Goal: Task Accomplishment & Management: Complete application form

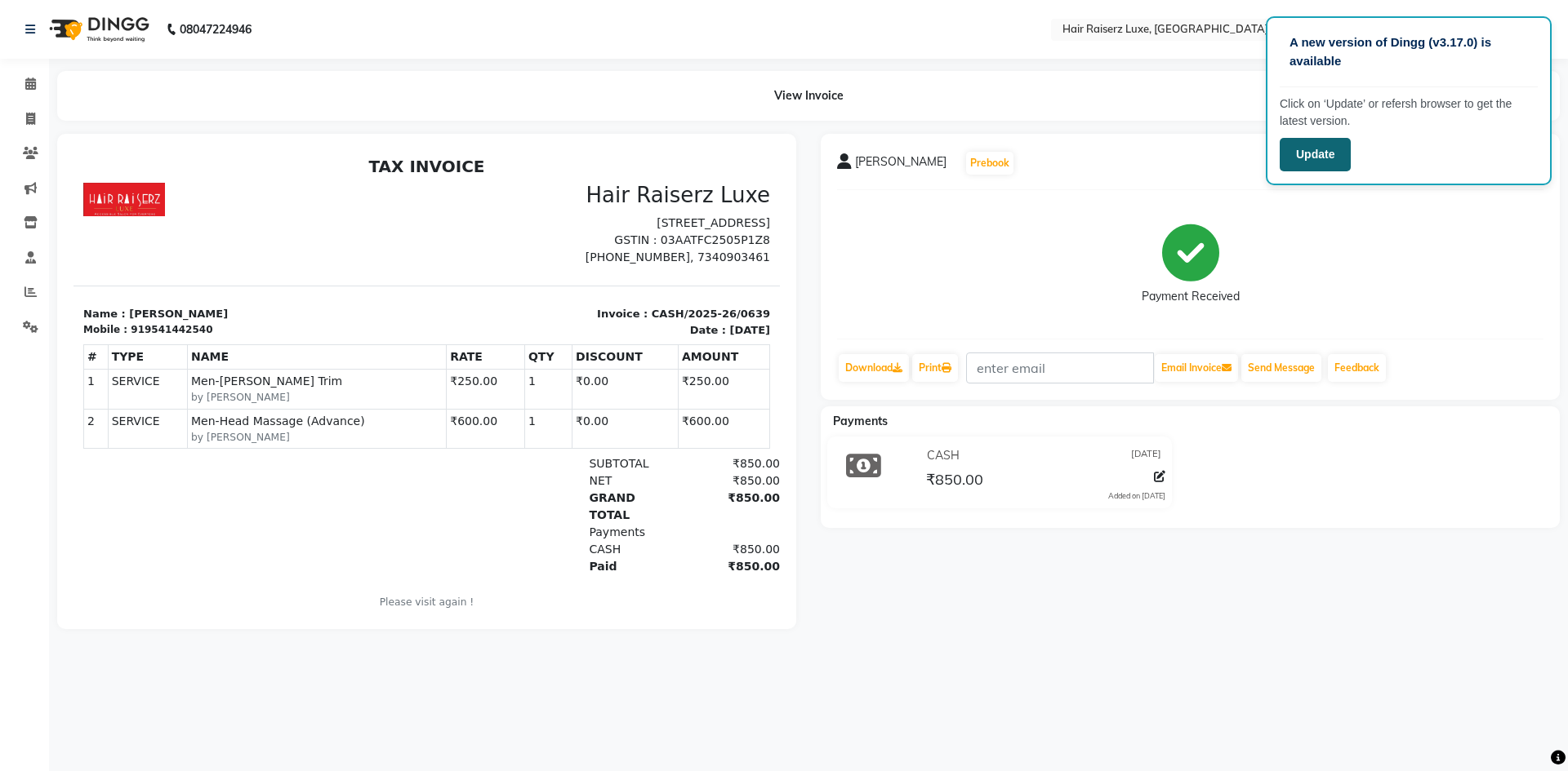
click at [1317, 155] on button "Update" at bounding box center [1315, 154] width 71 height 34
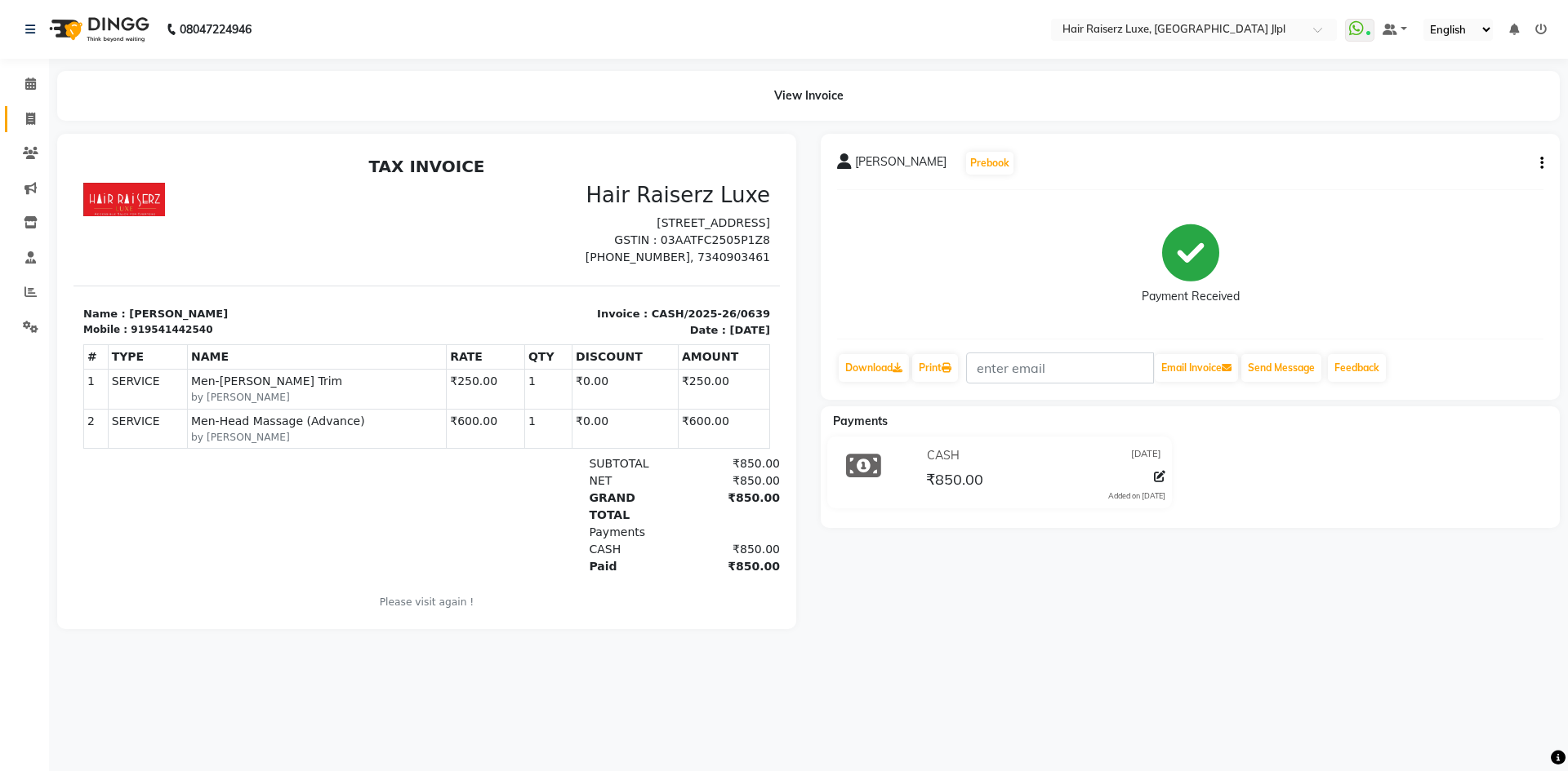
click at [29, 126] on span at bounding box center [31, 119] width 29 height 18
select select "service"
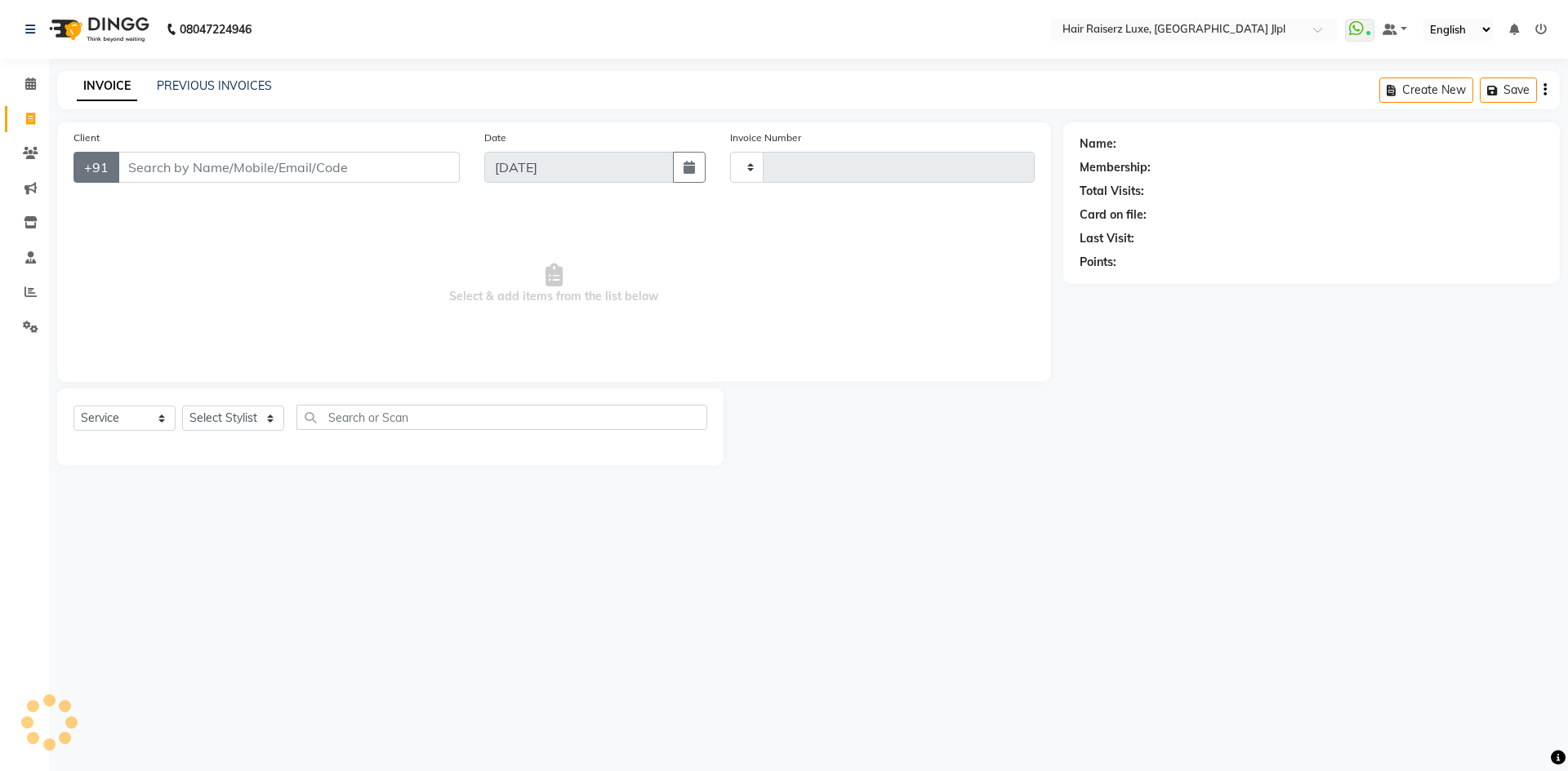
type input "3235"
select select "5409"
click at [781, 667] on div "08047224946 Select Location × Hair Raiserz Luxe, [GEOGRAPHIC_DATA] Jlpl WhatsAp…" at bounding box center [784, 385] width 1568 height 771
